Goal: Task Accomplishment & Management: Manage account settings

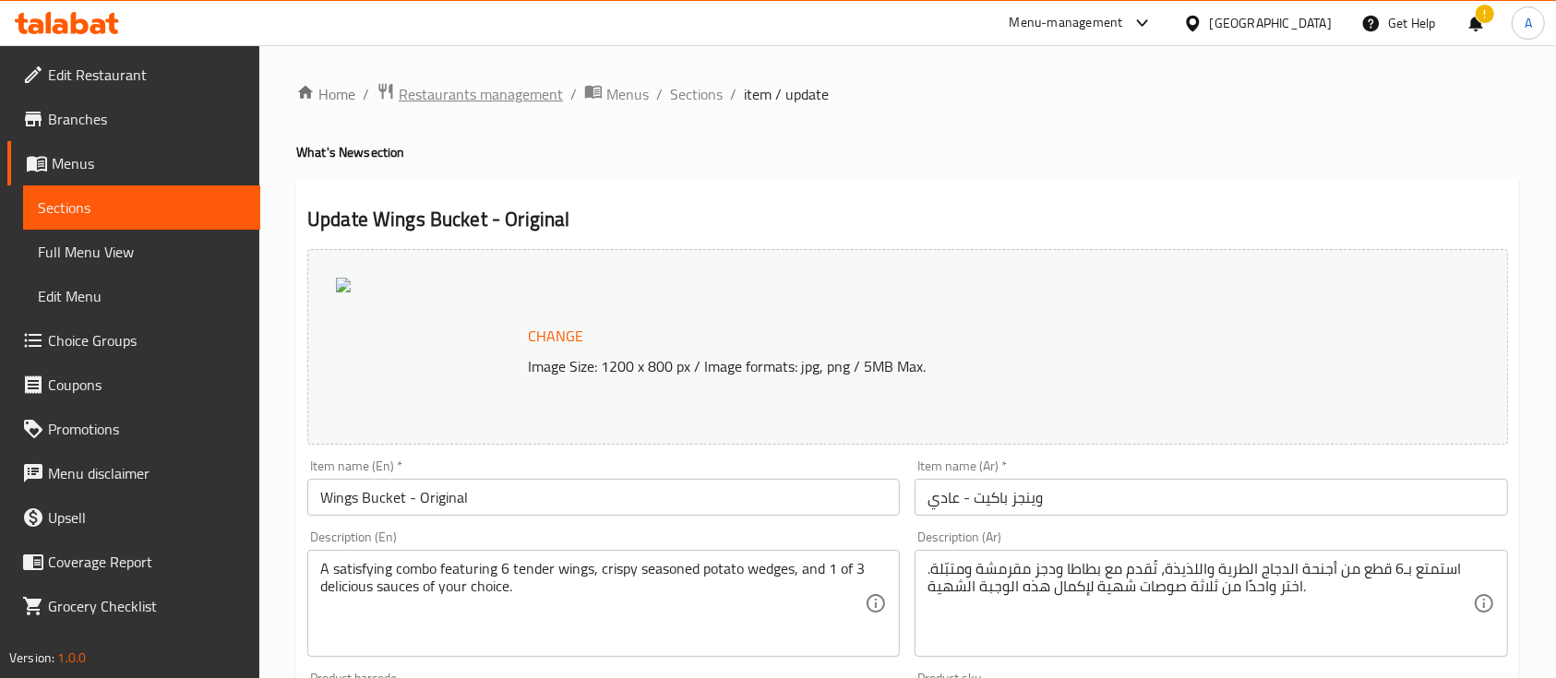
click at [483, 89] on span "Restaurants management" at bounding box center [481, 94] width 164 height 22
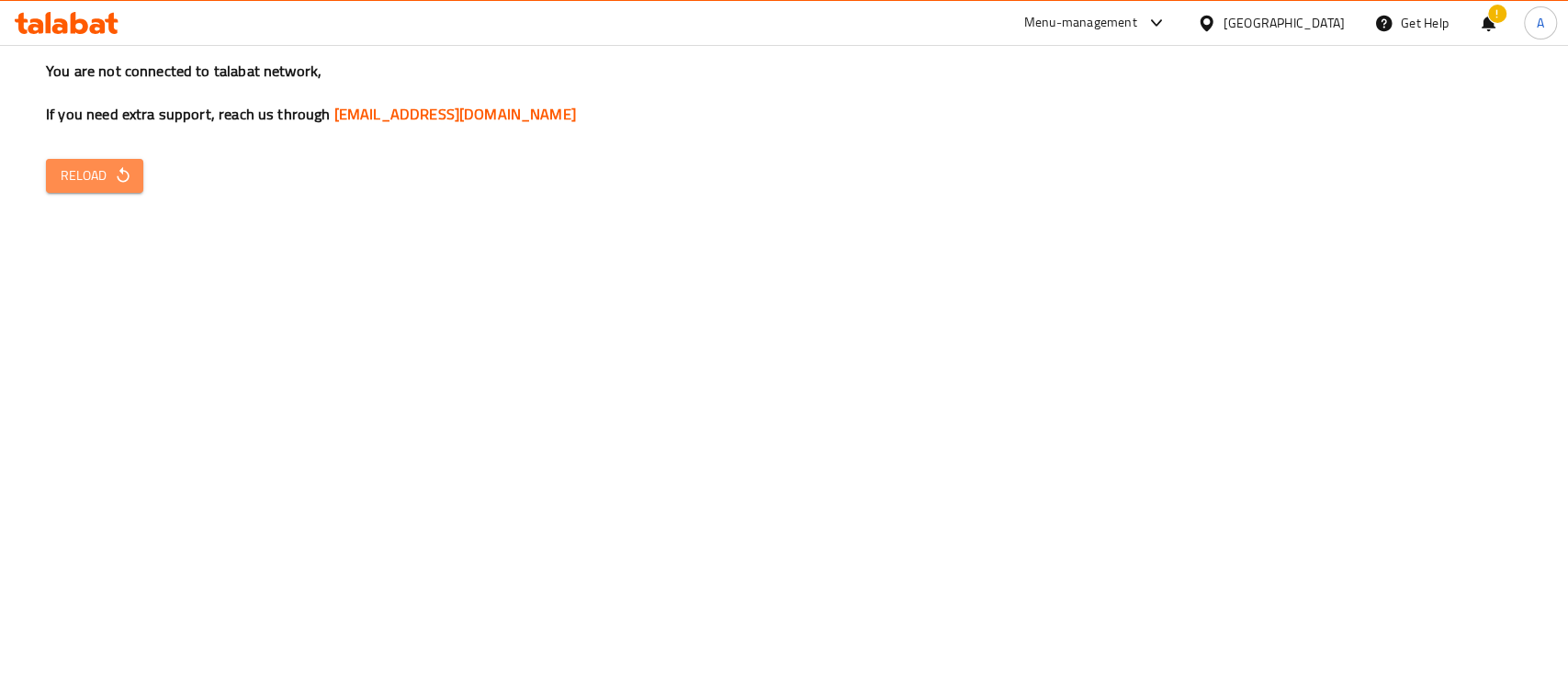
click at [66, 175] on span "Reload" at bounding box center [95, 175] width 68 height 23
click at [119, 183] on icon "button" at bounding box center [122, 175] width 18 height 18
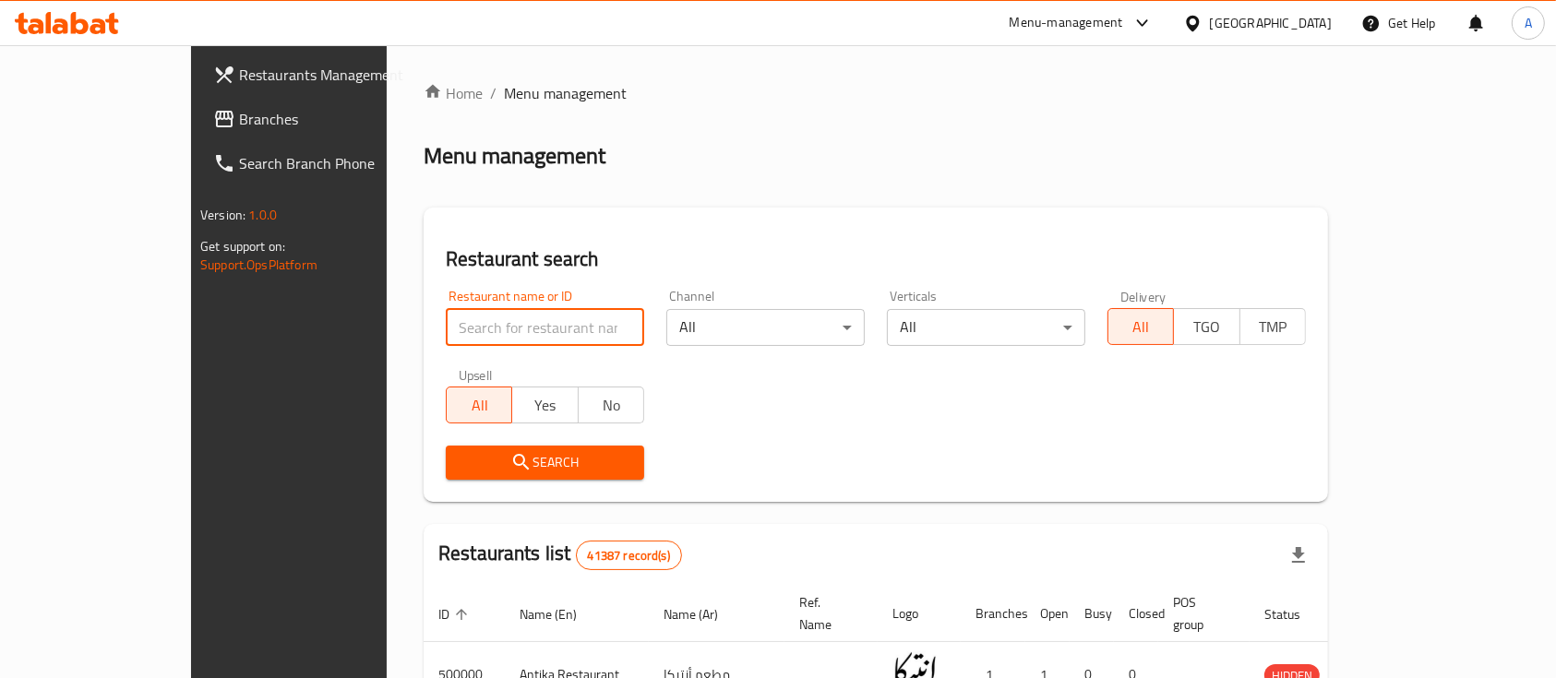
click at [474, 333] on input "search" at bounding box center [545, 327] width 198 height 37
paste input "Maplenut Spanish latte"
type input "Maplenut Spanish latte"
click at [474, 333] on input "Maplenut Spanish latte" at bounding box center [545, 327] width 198 height 37
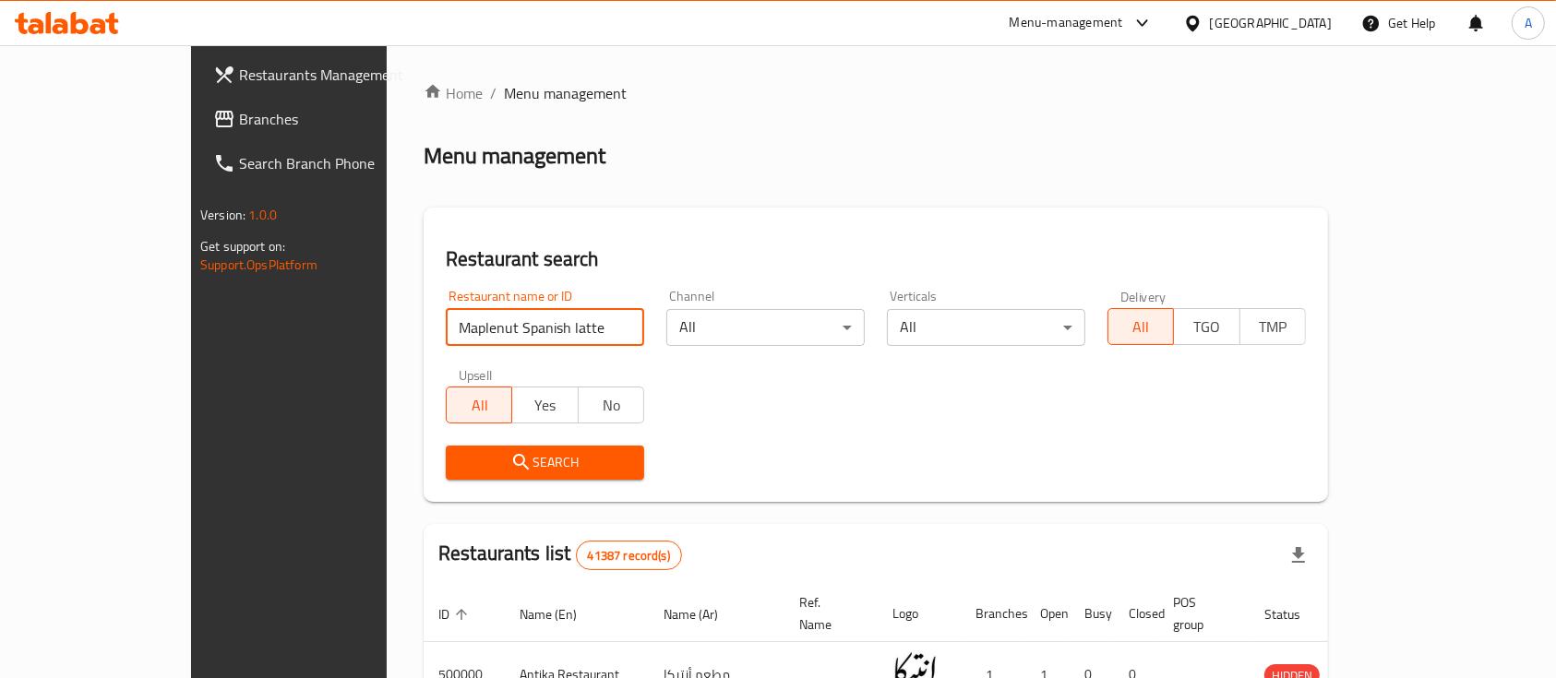
click at [474, 333] on input "Maplenut Spanish latte" at bounding box center [545, 327] width 198 height 37
type input "Costa Coffee"
click button "Search" at bounding box center [545, 463] width 198 height 34
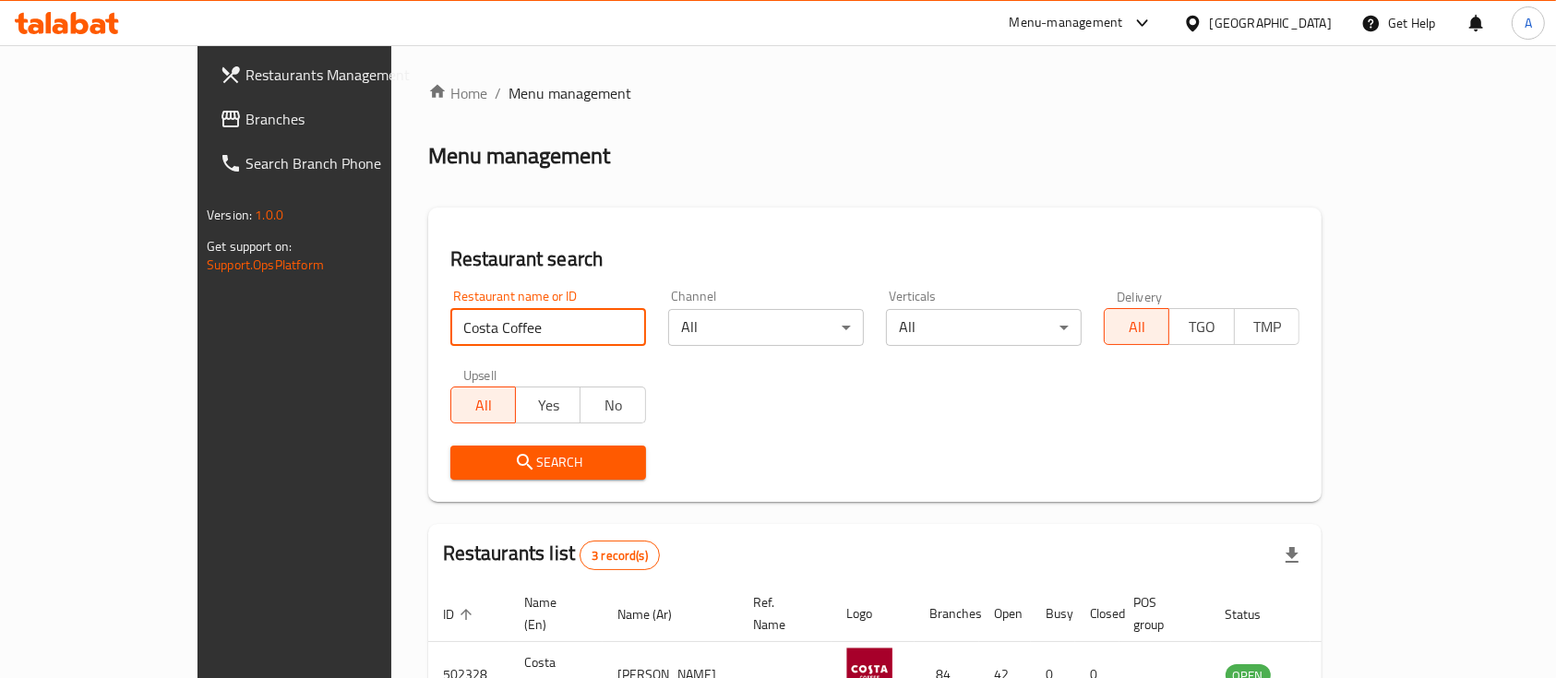
scroll to position [236, 0]
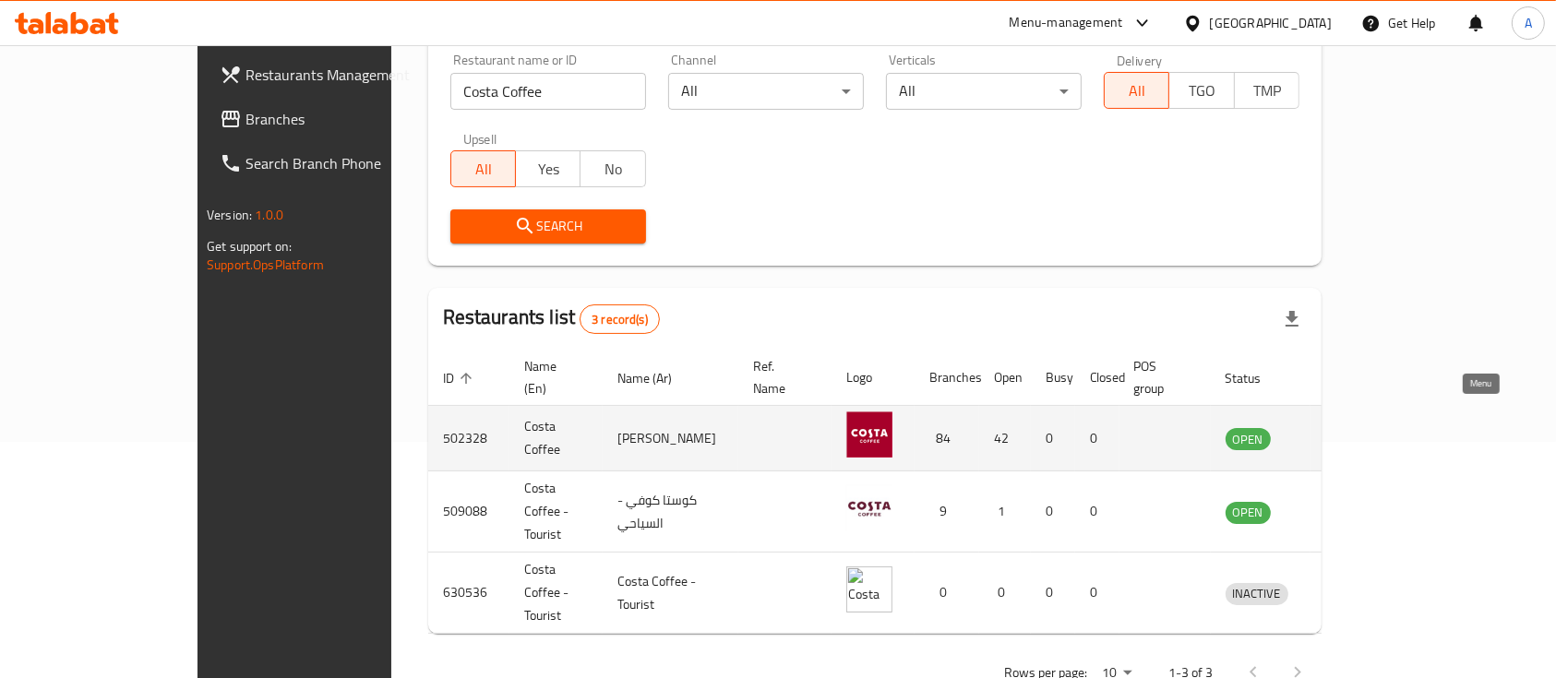
click at [1346, 432] on icon "enhanced table" at bounding box center [1336, 440] width 20 height 16
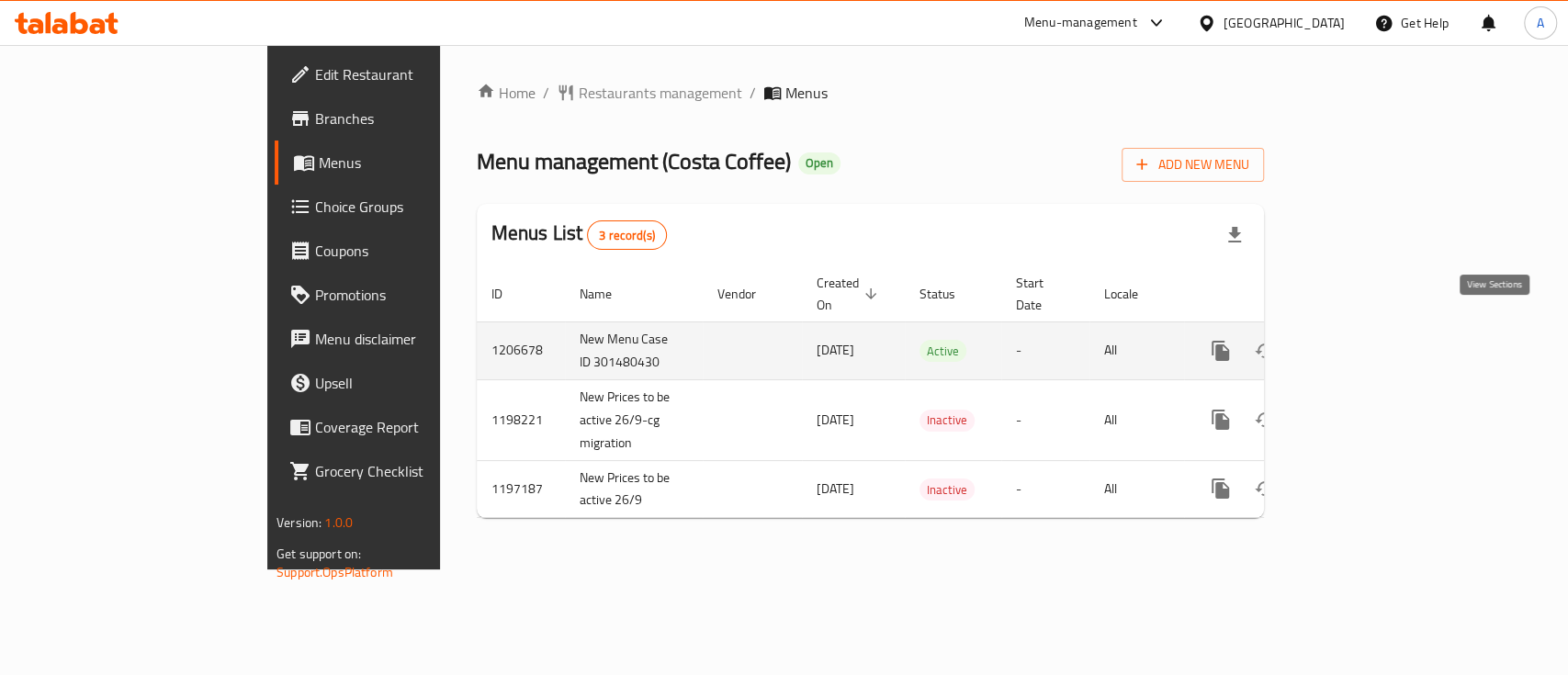
click at [1364, 339] on icon "enhanced table" at bounding box center [1353, 350] width 22 height 22
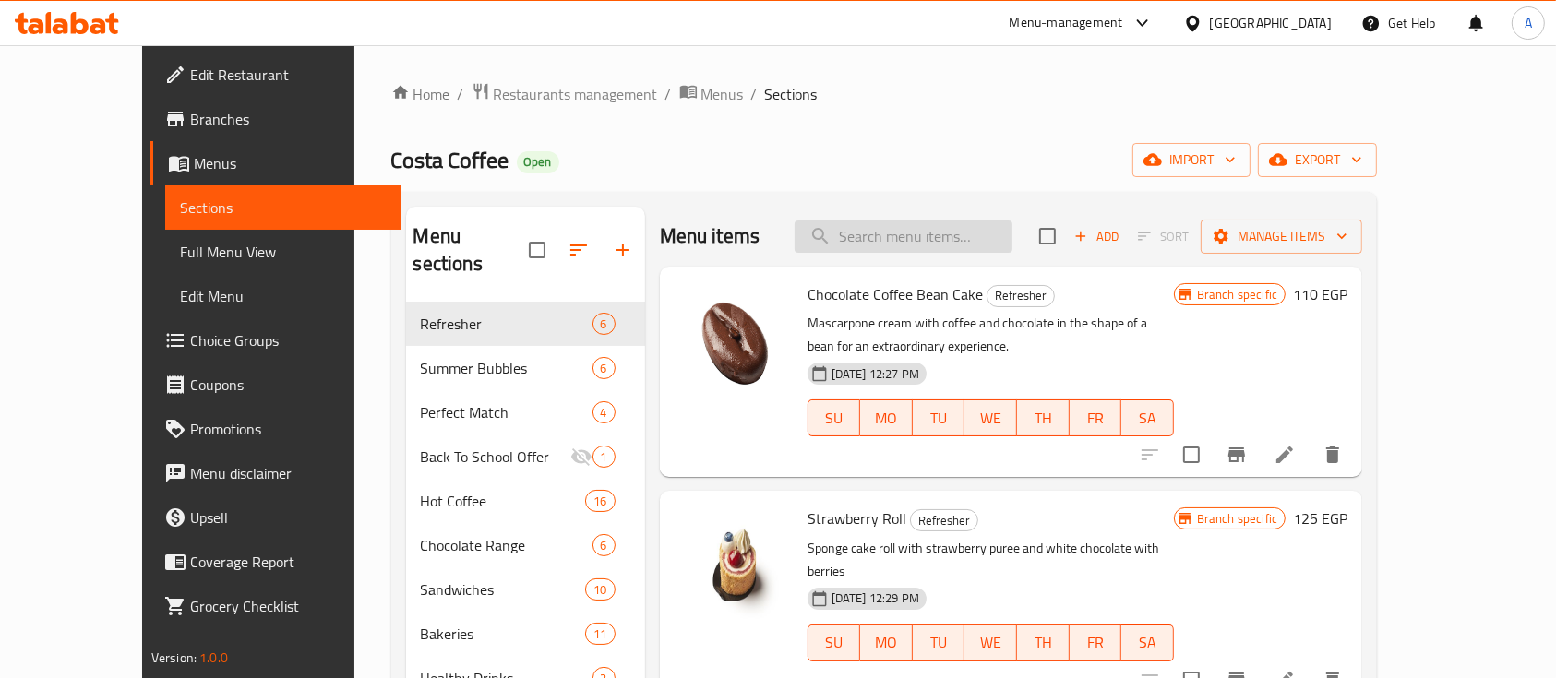
click at [1011, 233] on input "search" at bounding box center [903, 237] width 218 height 32
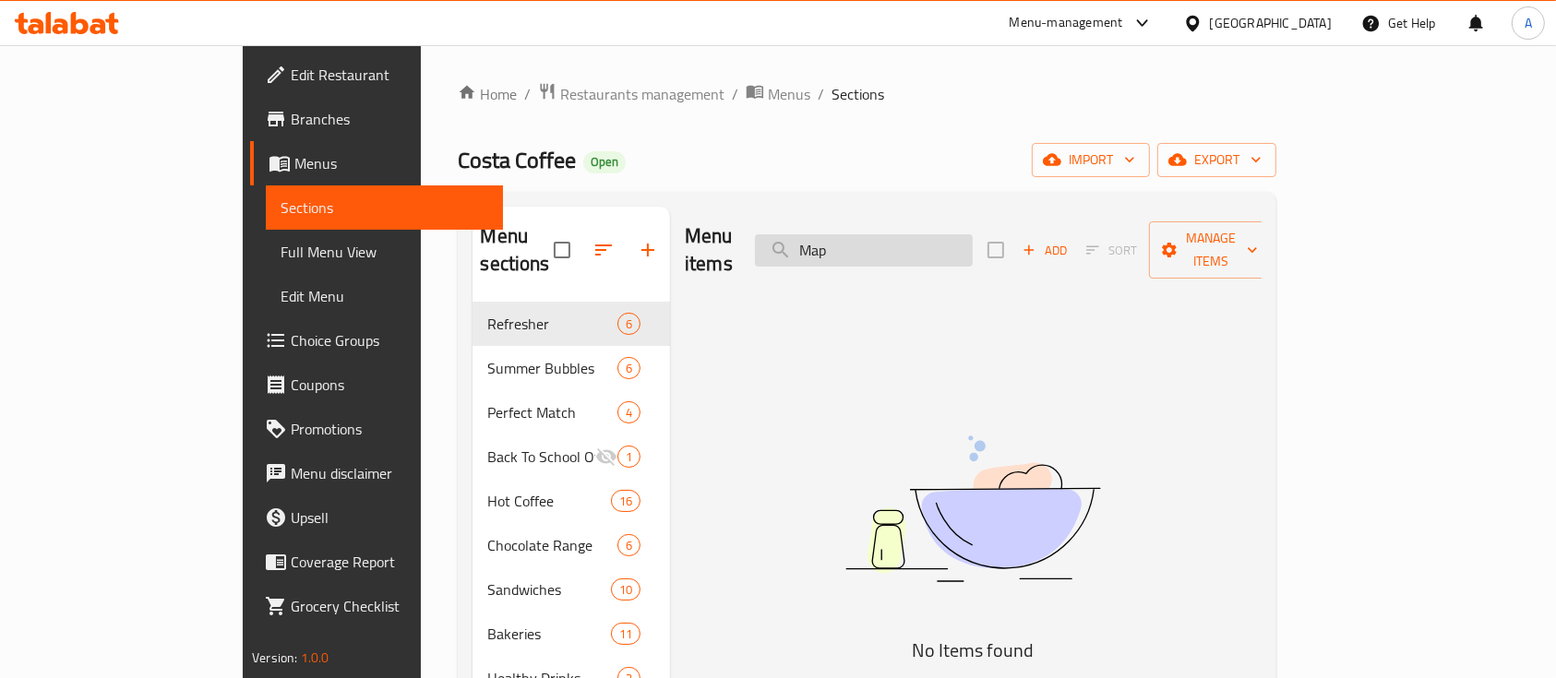
click at [913, 242] on input "Map" at bounding box center [864, 250] width 218 height 32
paste input "lenut"
type input "Maplenut"
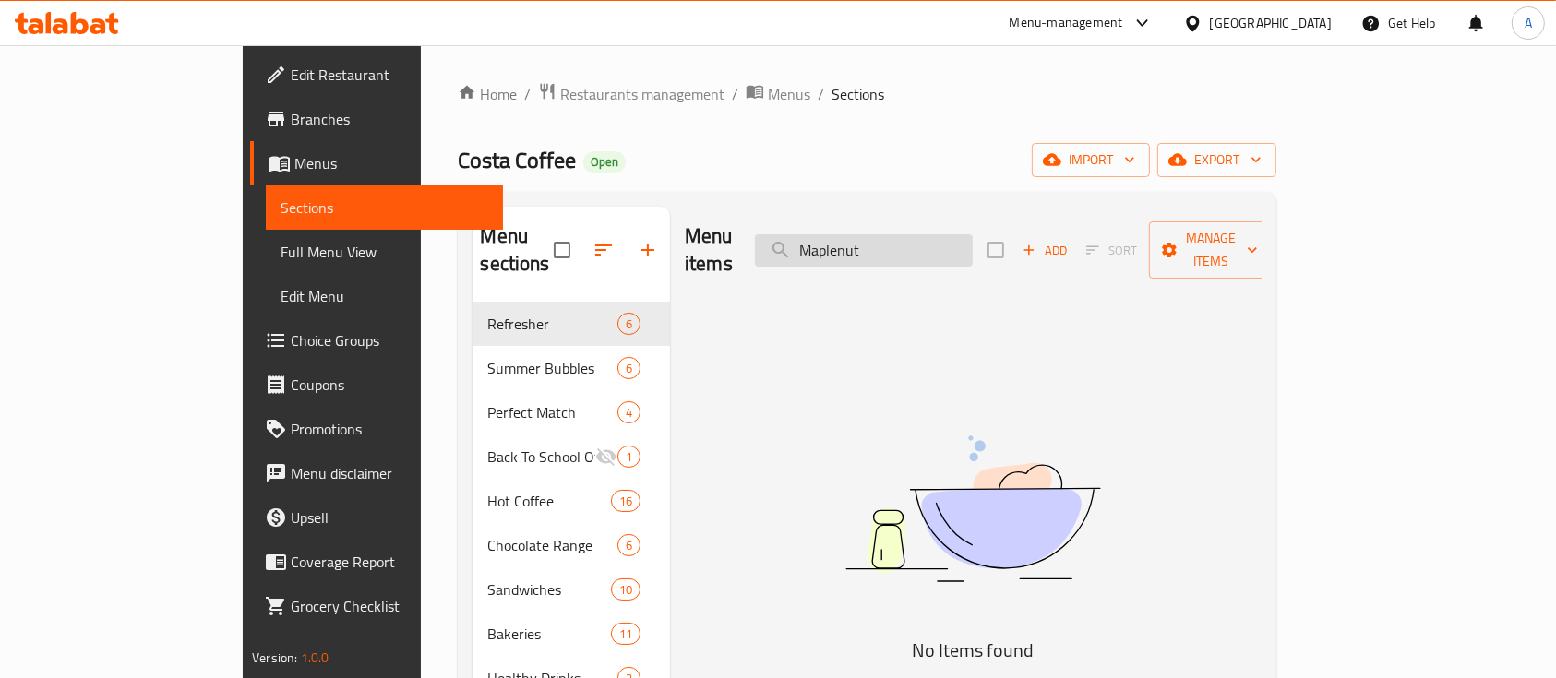
click at [926, 237] on input "Maplenut" at bounding box center [864, 250] width 218 height 32
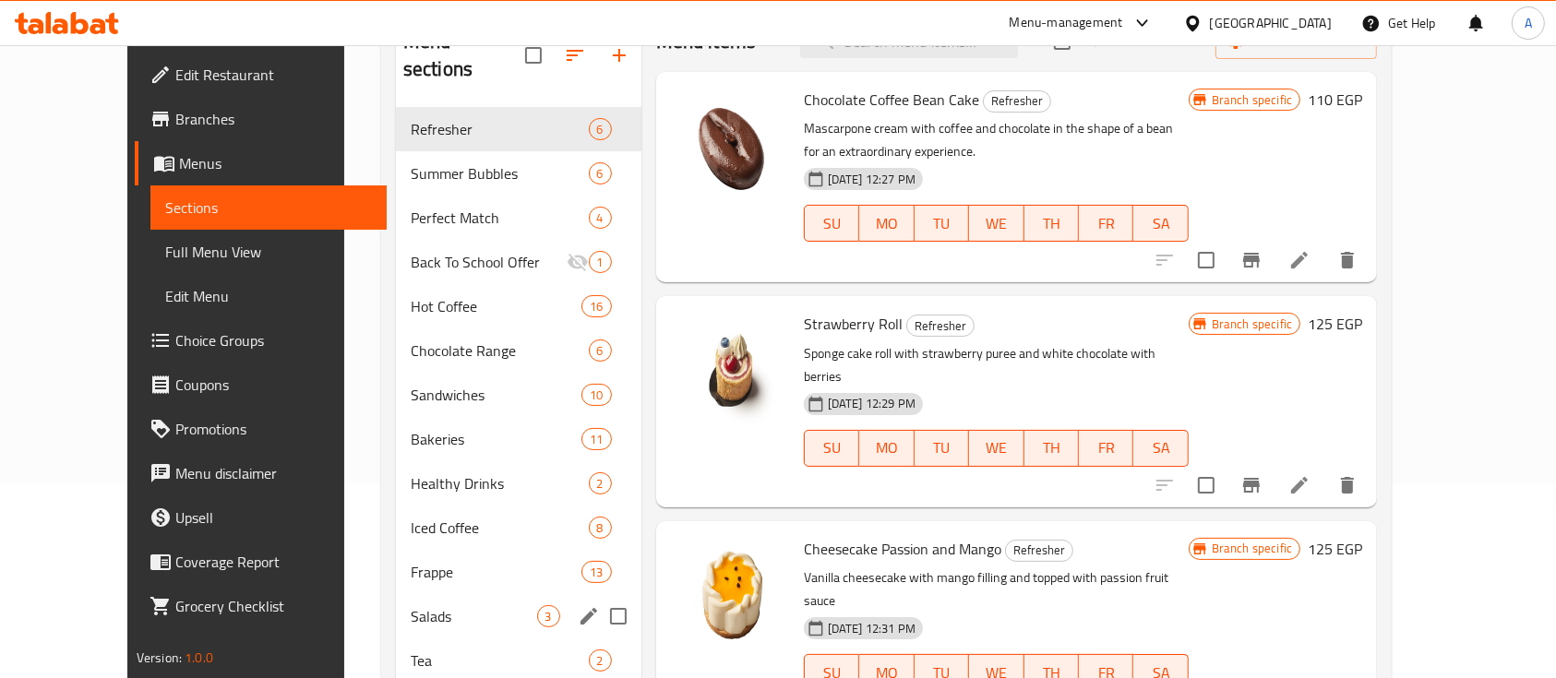
scroll to position [163, 0]
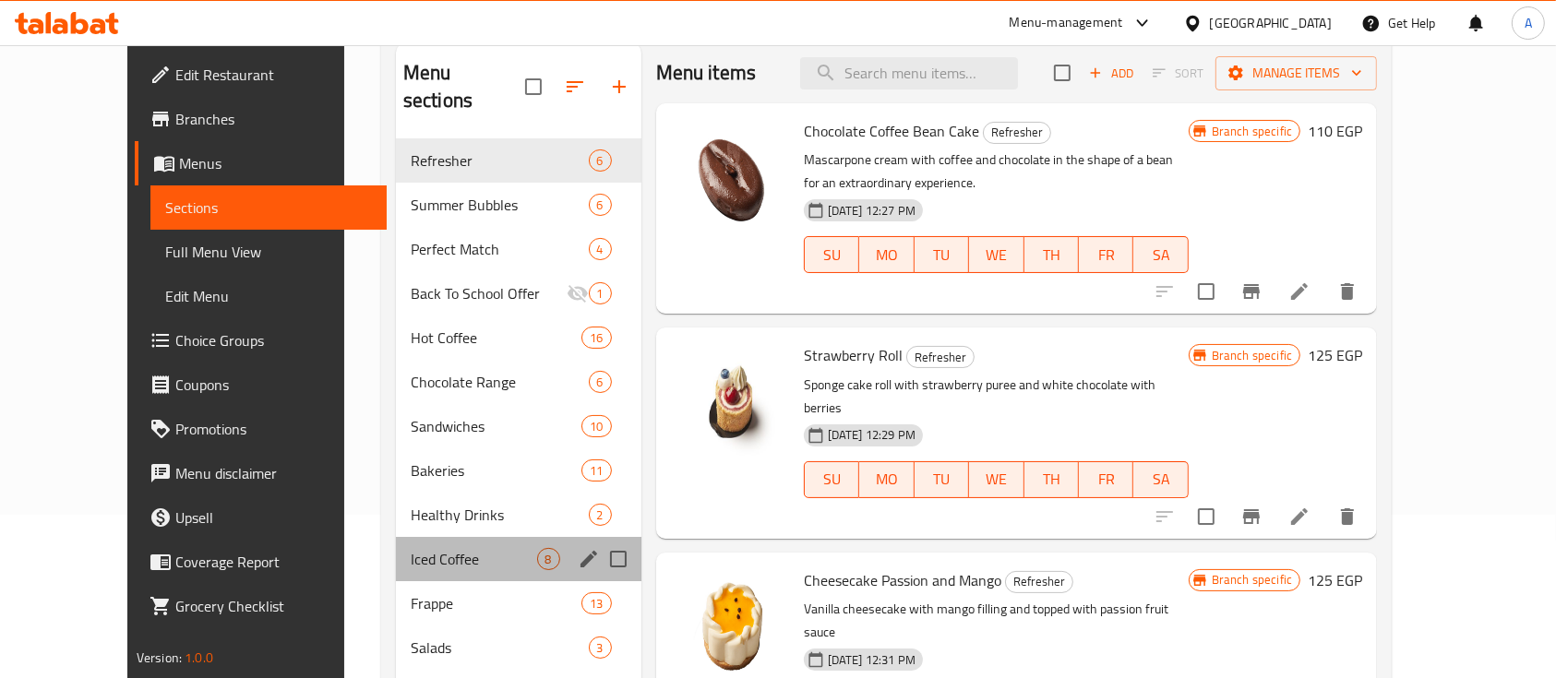
click at [405, 537] on div "Iced Coffee 8" at bounding box center [518, 559] width 245 height 44
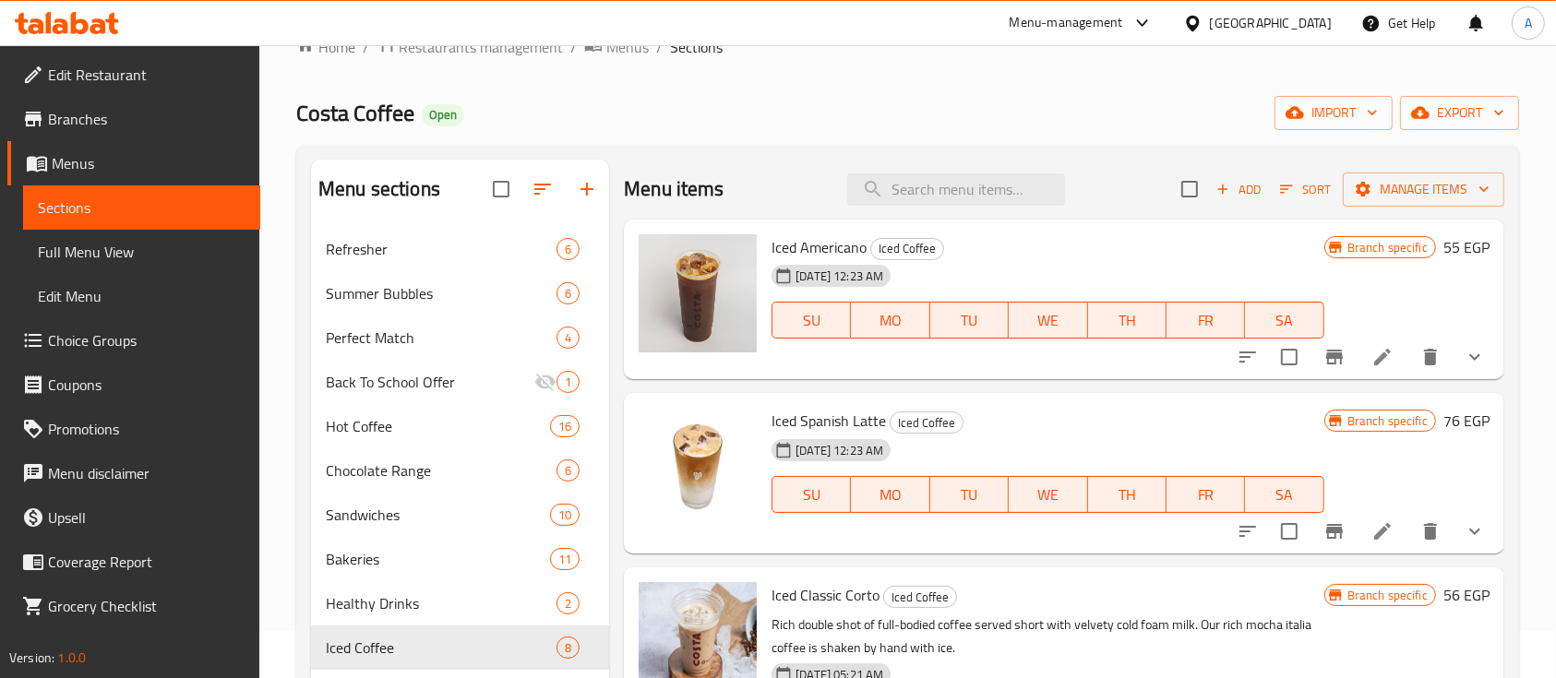
scroll to position [37, 0]
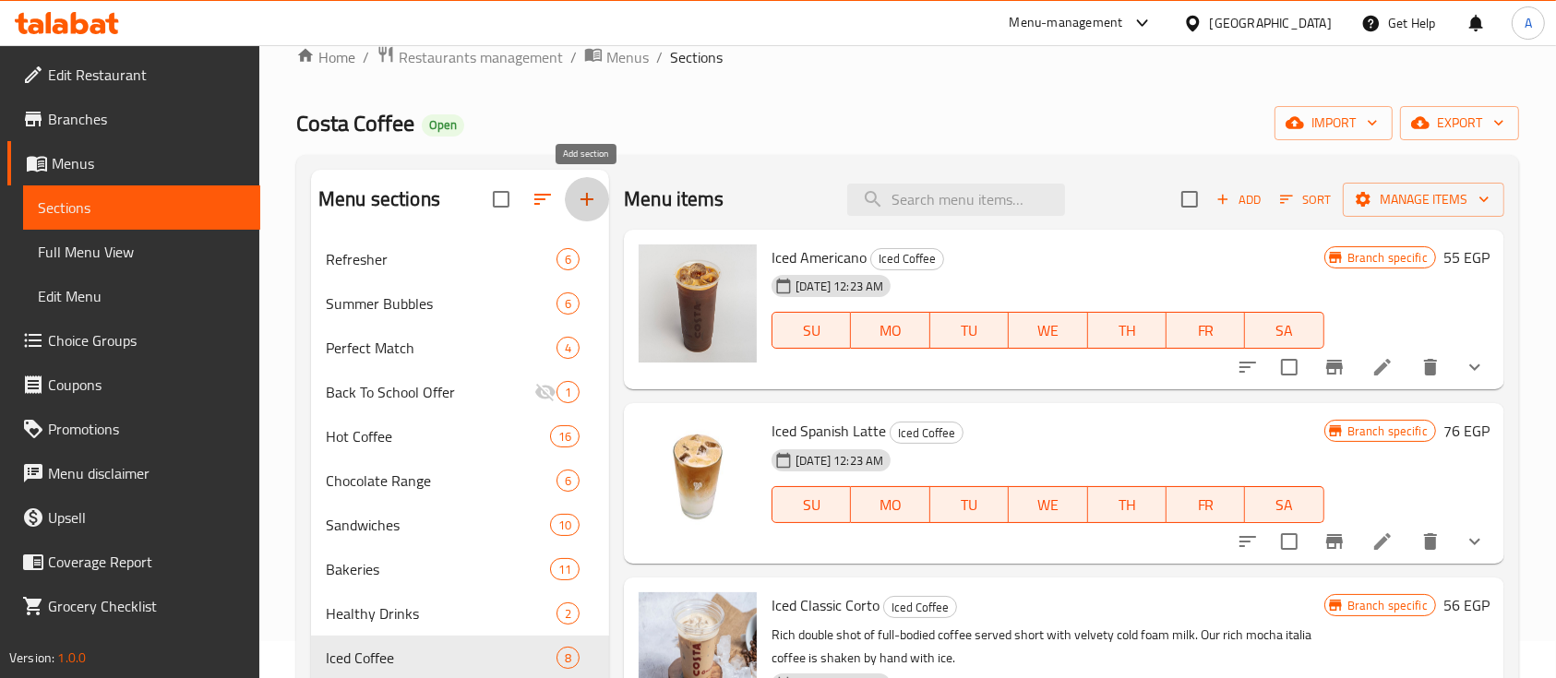
click at [583, 212] on button "button" at bounding box center [587, 199] width 44 height 44
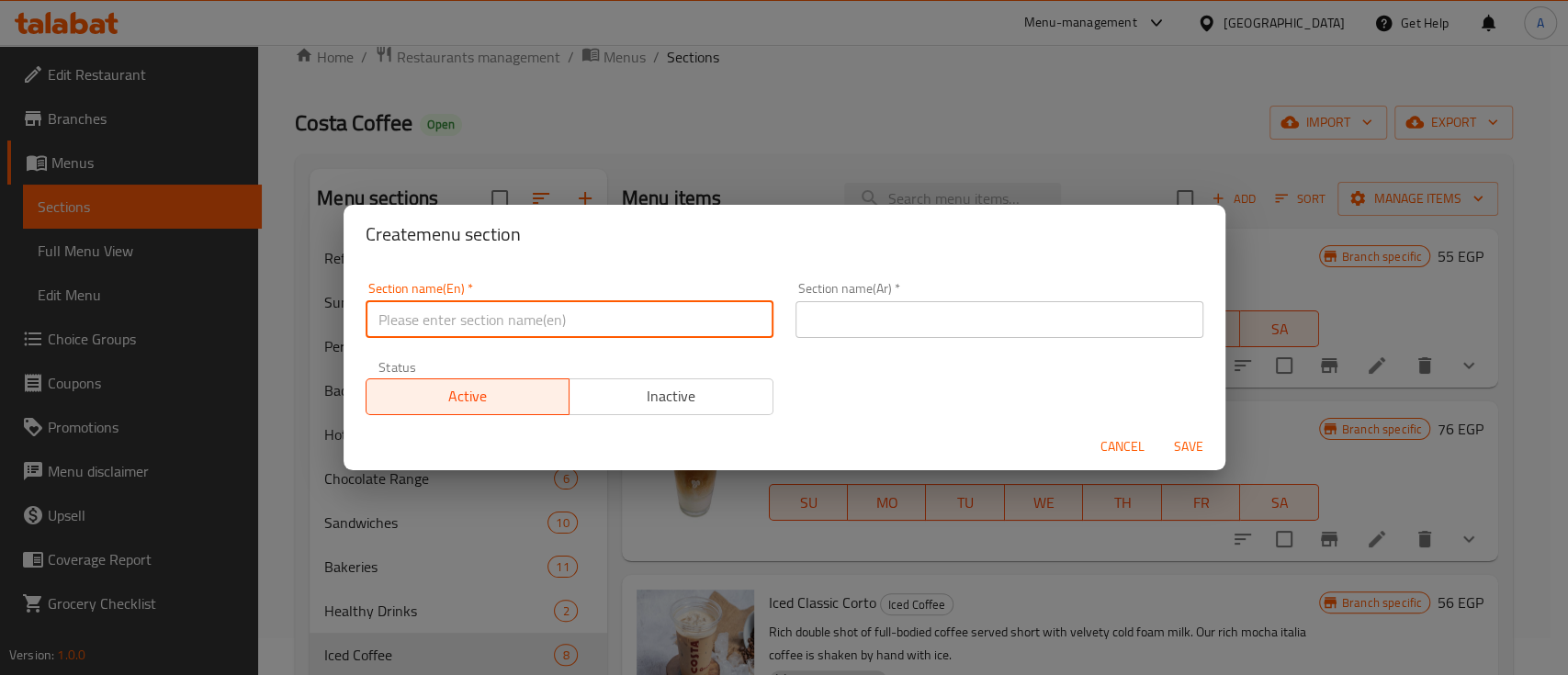
click at [397, 307] on input "text" at bounding box center [569, 320] width 408 height 37
paste input "Fall Season Range"
type input "Fall Season Range"
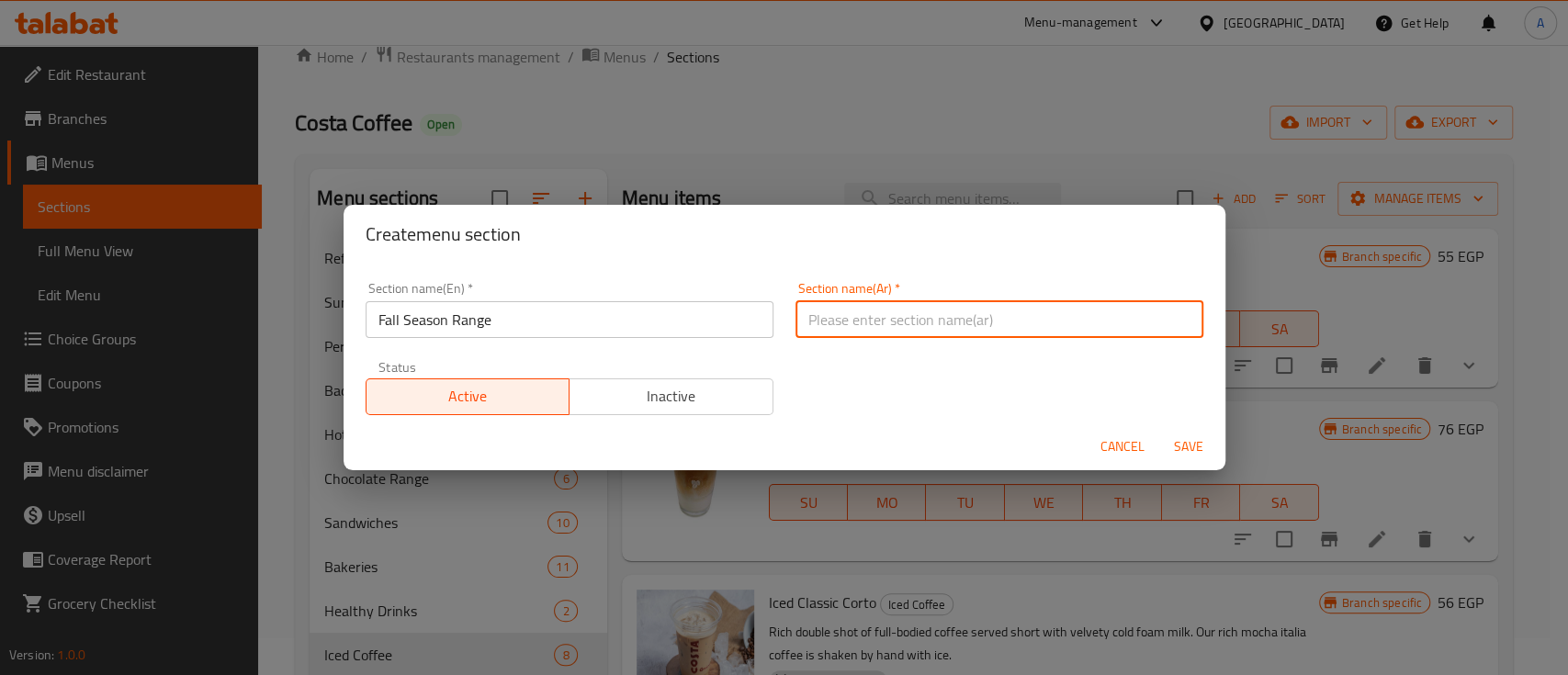
click at [882, 322] on input "text" at bounding box center [1000, 320] width 408 height 37
paste input "موسم الخريف"
type input "موسم الخريف"
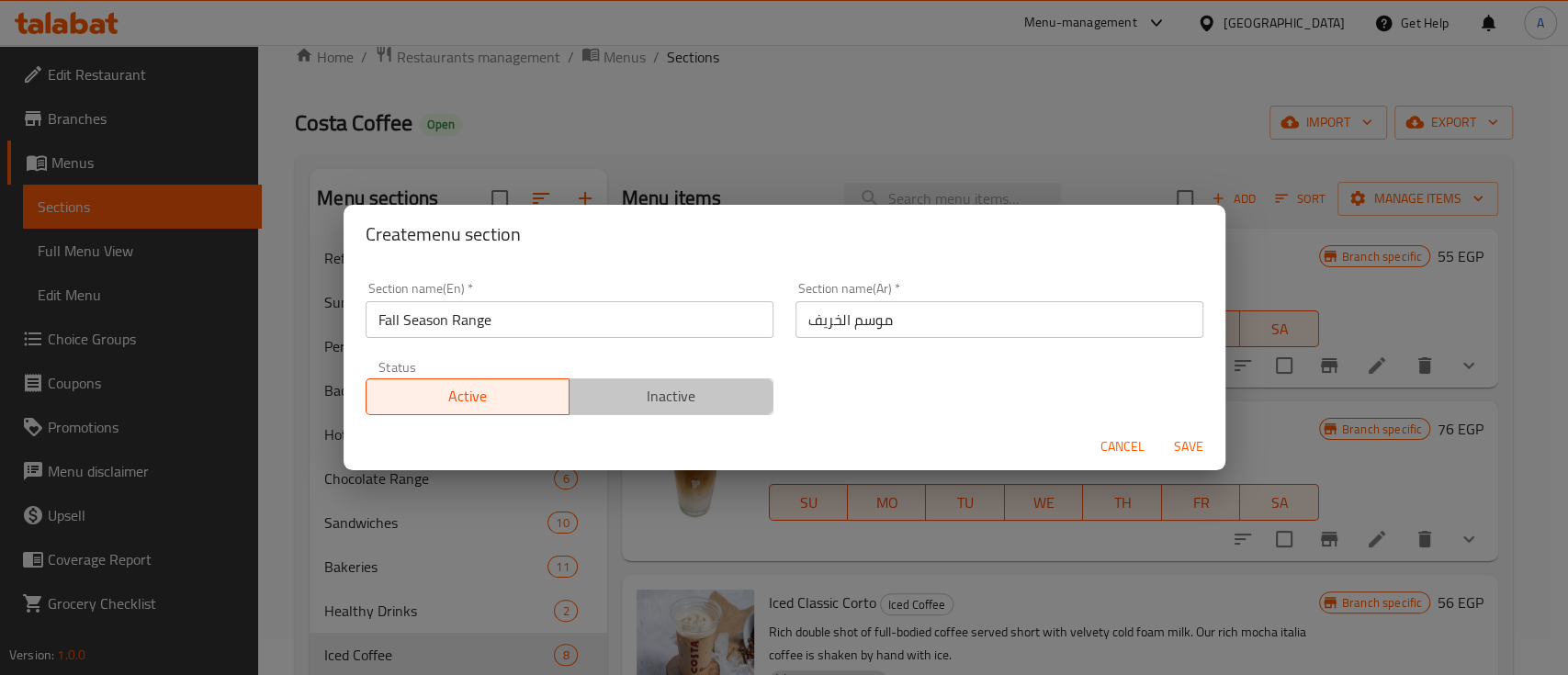
click at [676, 400] on span "Inactive" at bounding box center [671, 396] width 189 height 27
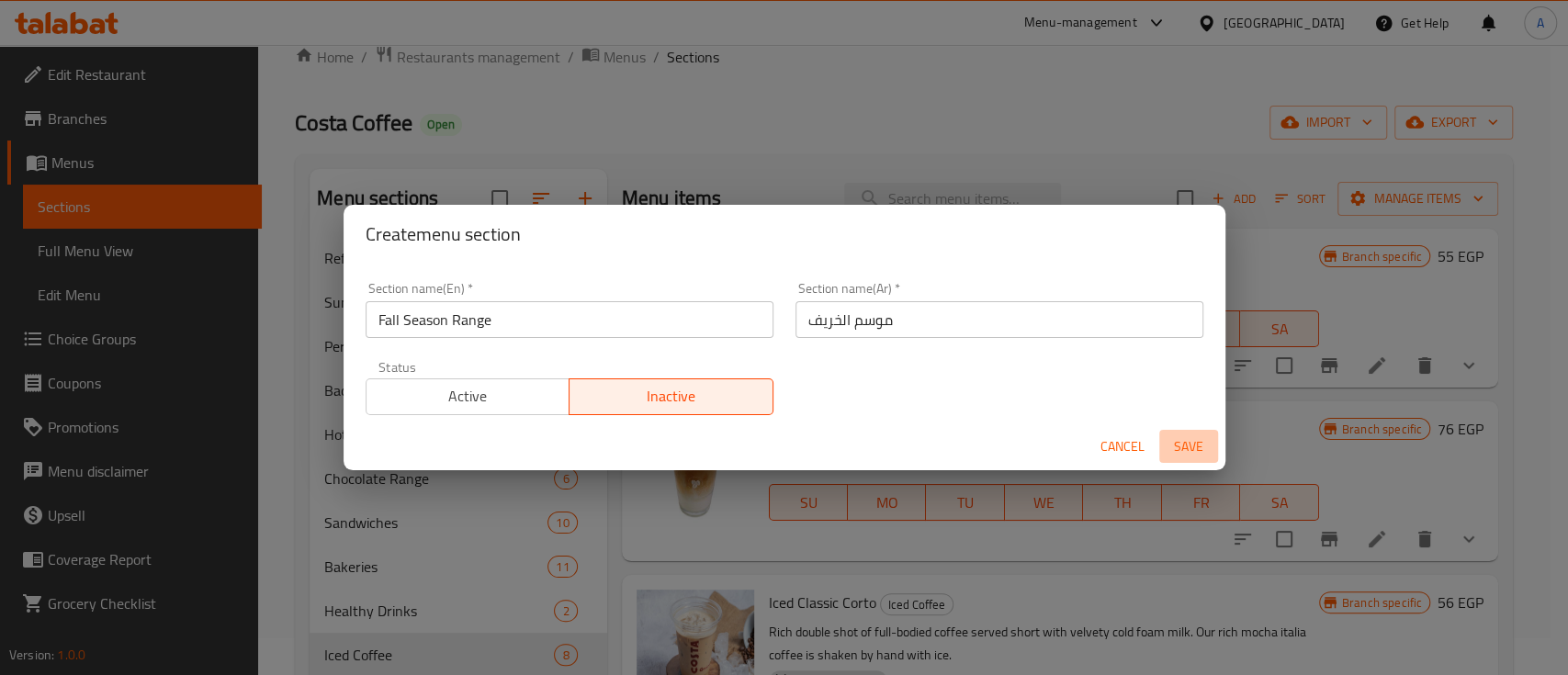
click at [1198, 445] on span "Save" at bounding box center [1189, 446] width 44 height 23
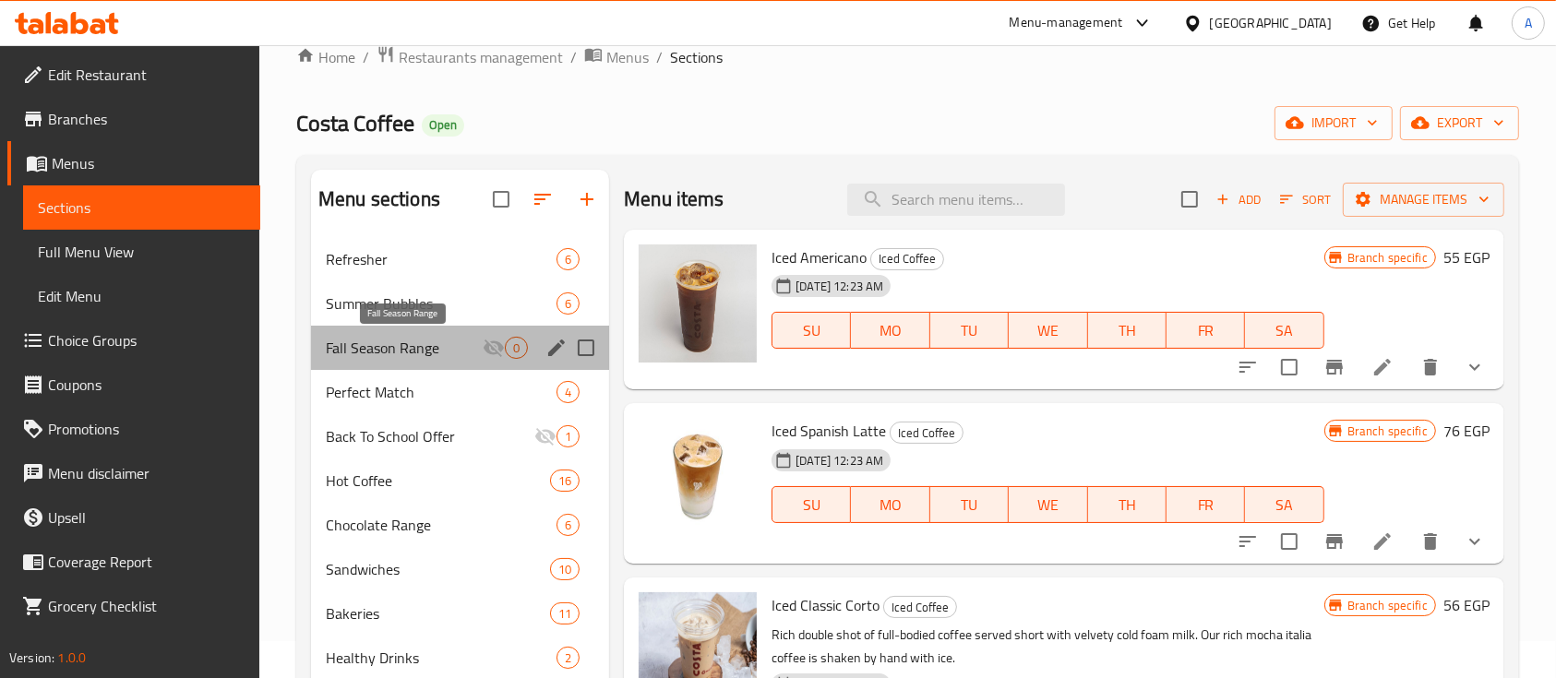
click at [391, 350] on span "Fall Season Range" at bounding box center [404, 348] width 157 height 22
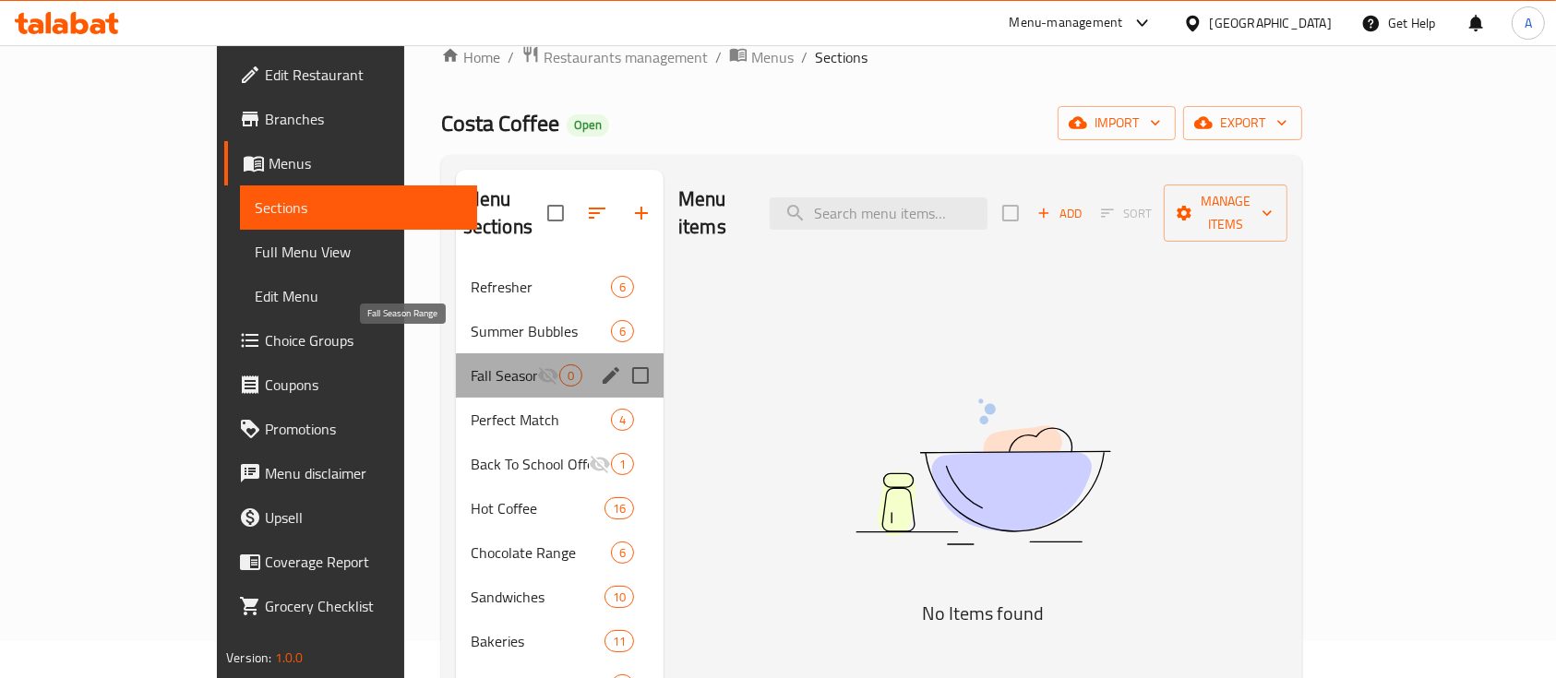
click at [471, 364] on span "Fall Season Range" at bounding box center [504, 375] width 66 height 22
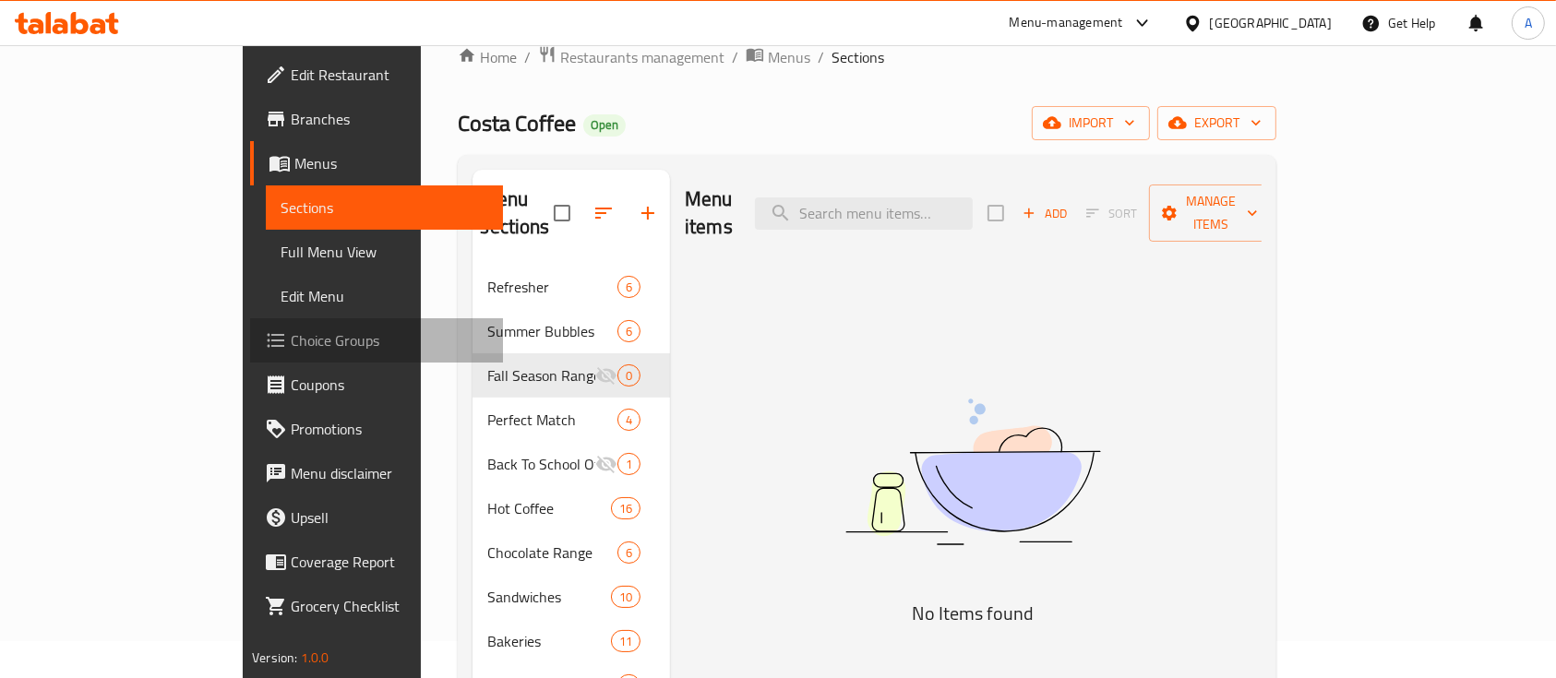
click at [291, 332] on span "Choice Groups" at bounding box center [389, 340] width 197 height 22
